Goal: Entertainment & Leisure: Consume media (video, audio)

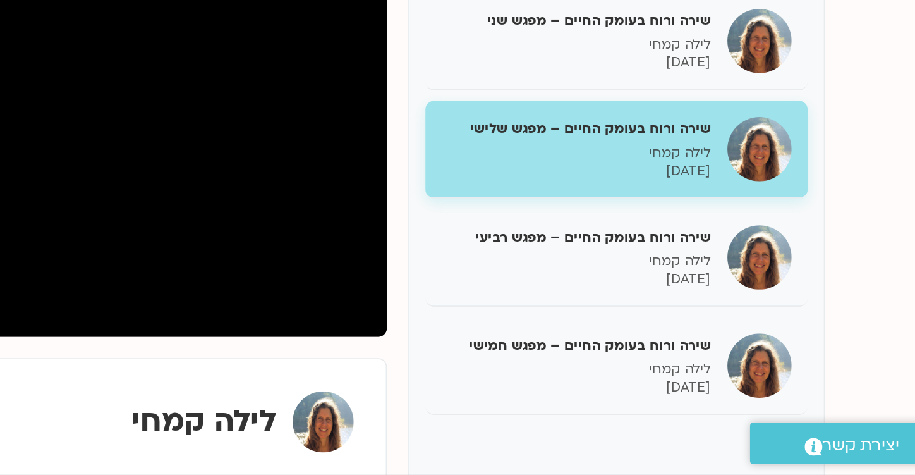
scroll to position [87, 0]
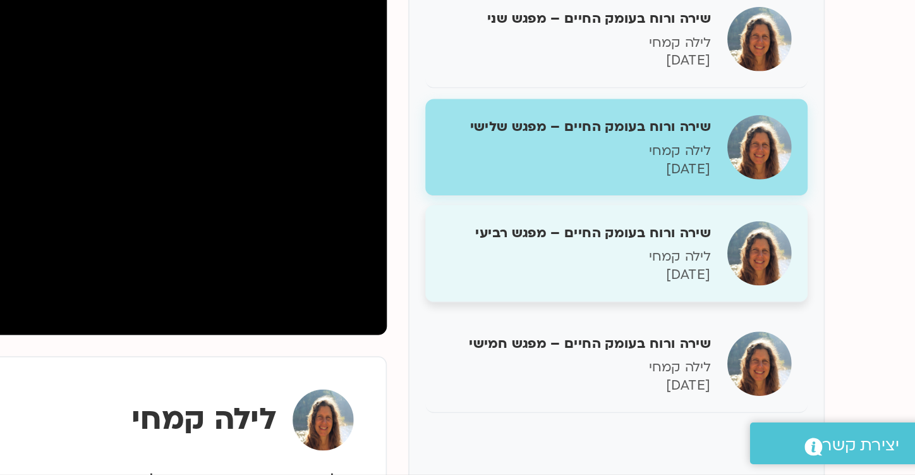
click at [719, 347] on p "לילה קמחי" at bounding box center [686, 346] width 159 height 11
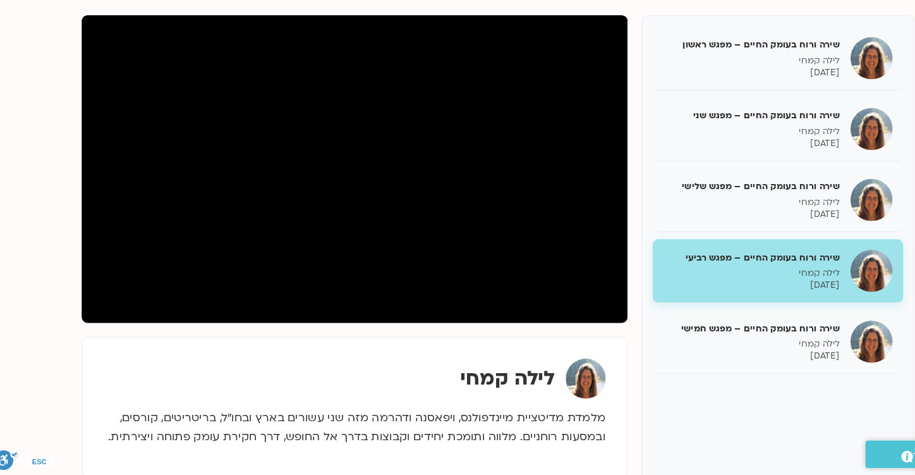
scroll to position [143, 0]
